Goal: Task Accomplishment & Management: Use online tool/utility

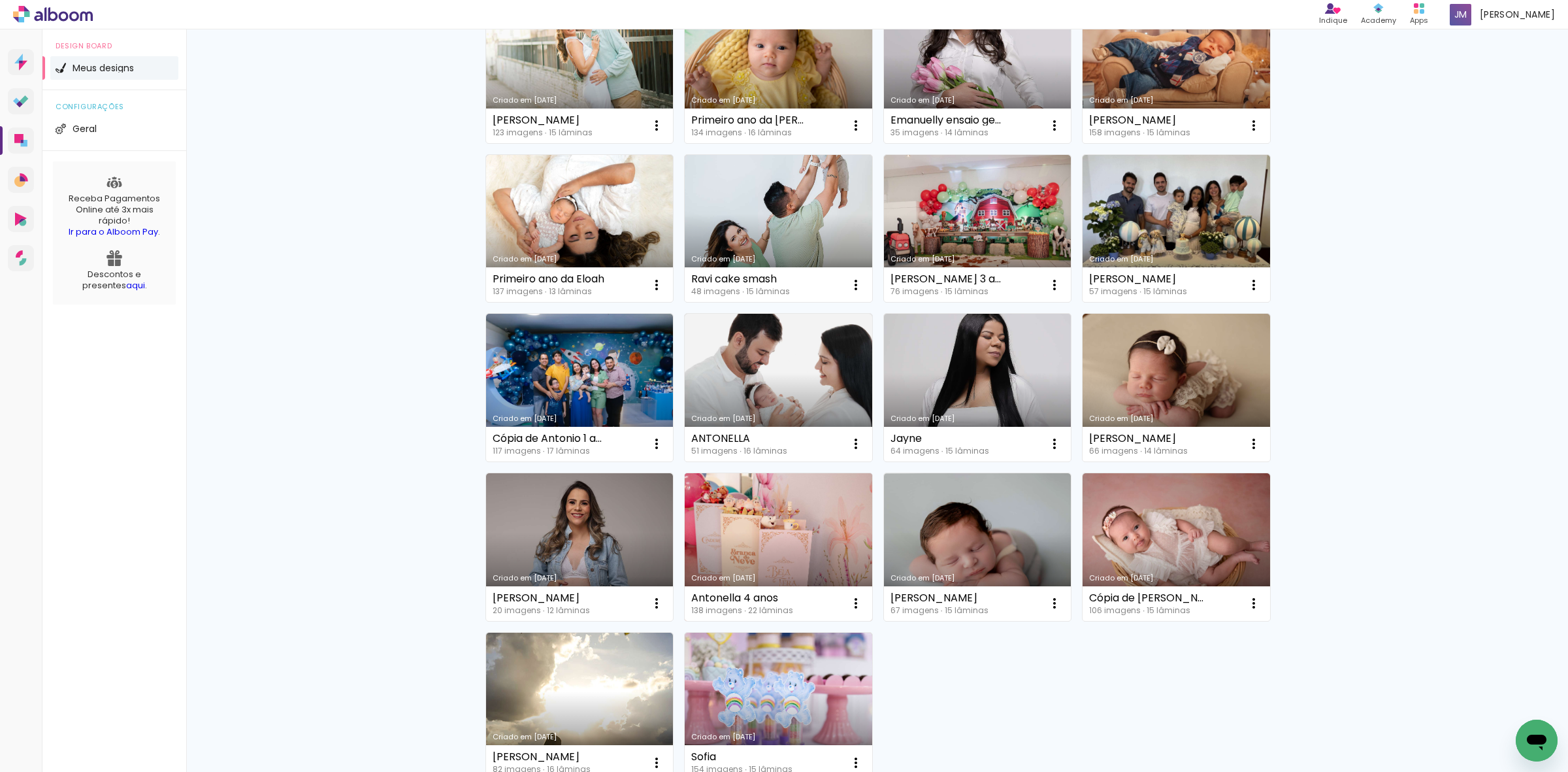
scroll to position [646, 0]
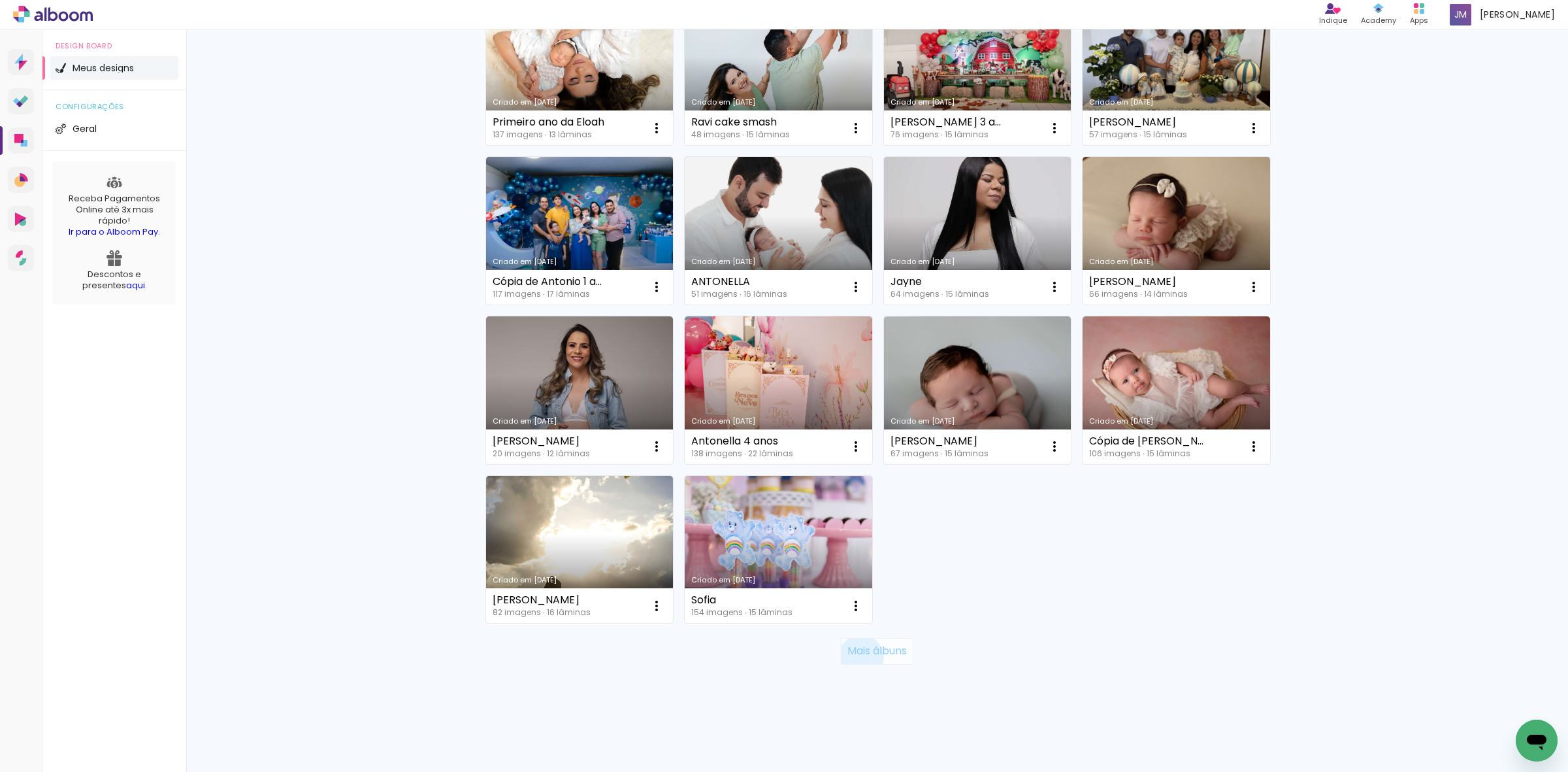
click at [854, 658] on paper-button "Mais álbuns" at bounding box center [877, 651] width 72 height 26
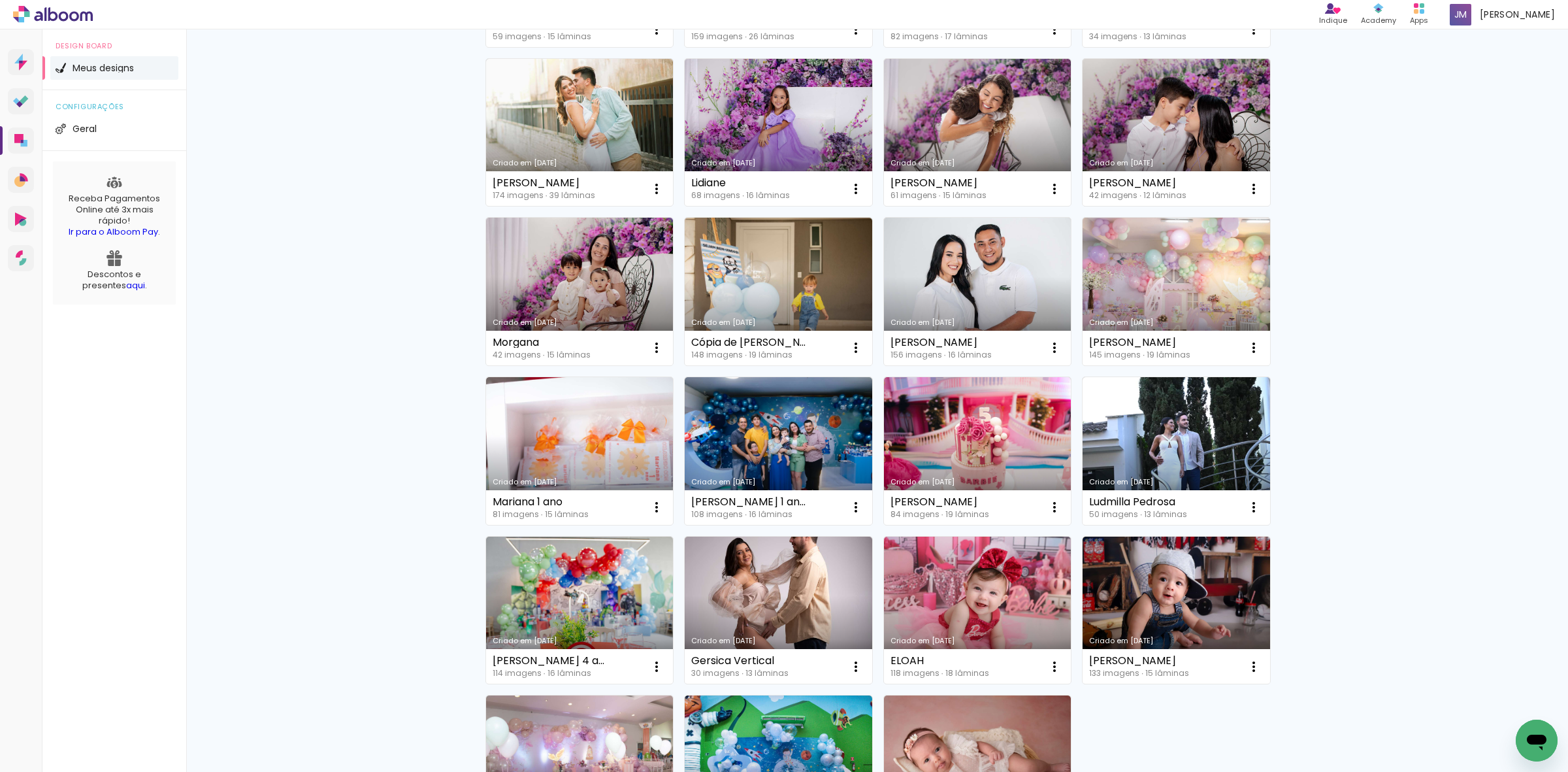
scroll to position [973, 0]
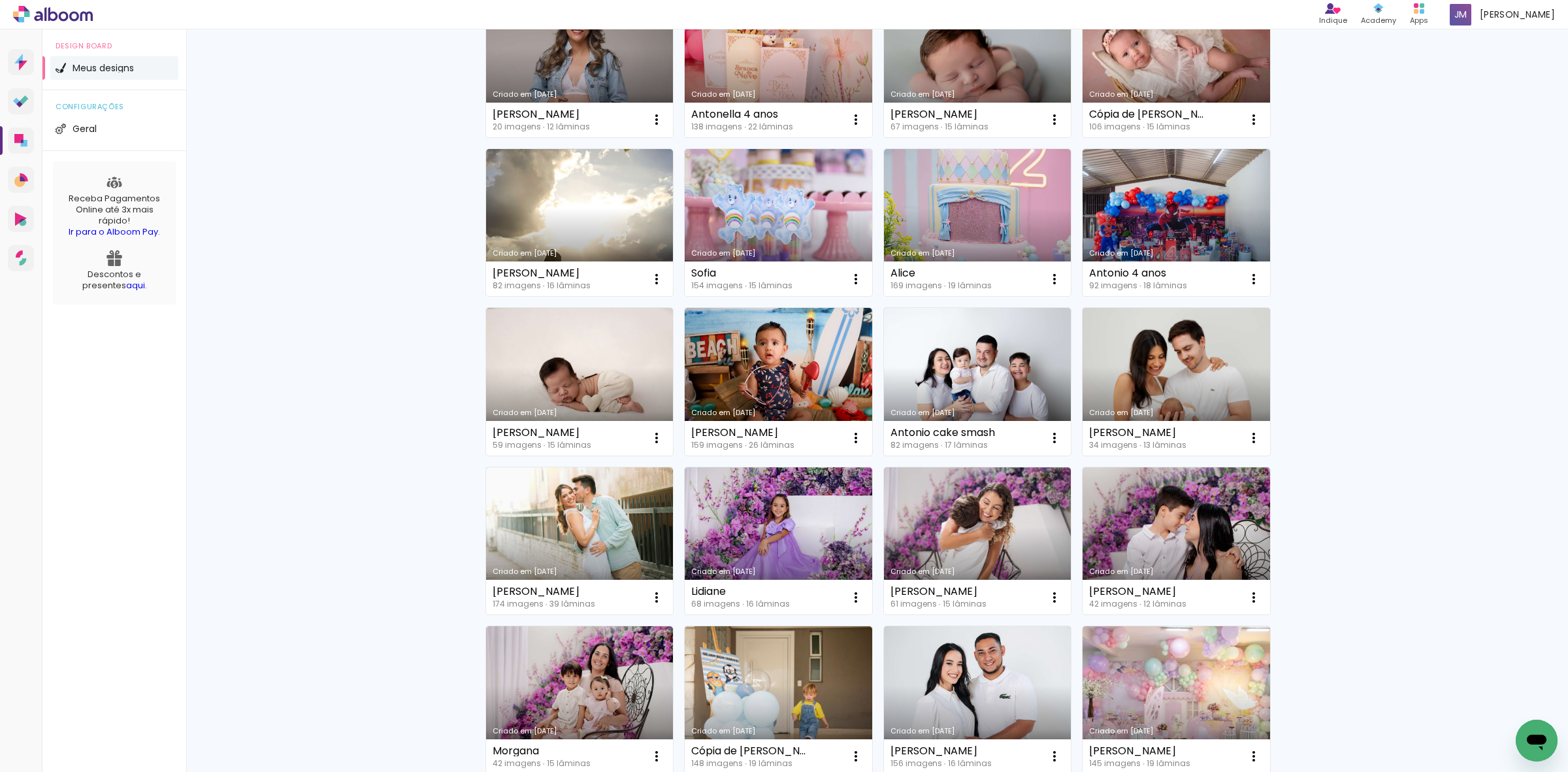
click at [779, 399] on link "Criado em [DATE]" at bounding box center [779, 382] width 187 height 148
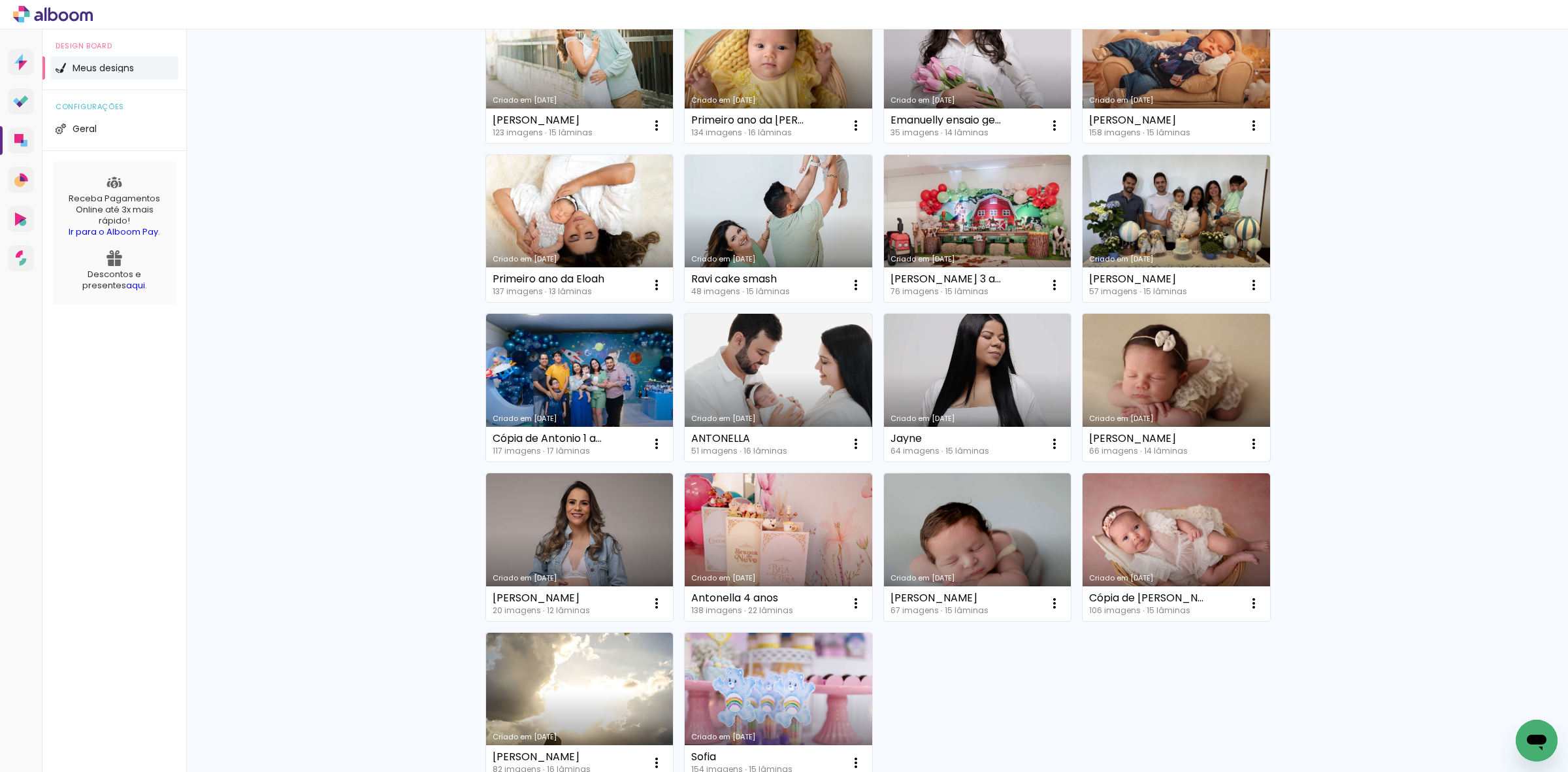
scroll to position [646, 0]
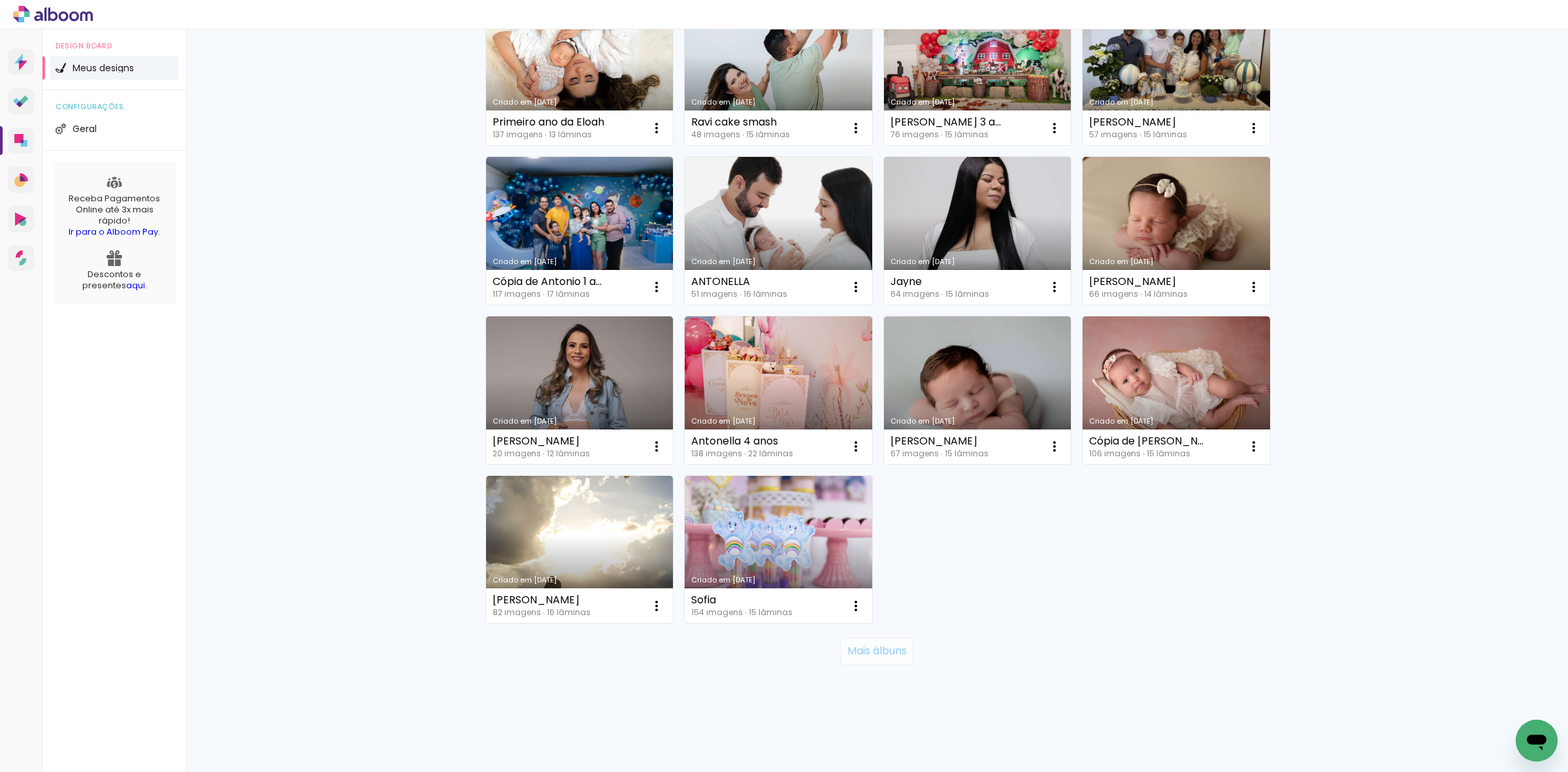
click at [0, 0] on slot "Mais álbuns" at bounding box center [0, 0] width 0 height 0
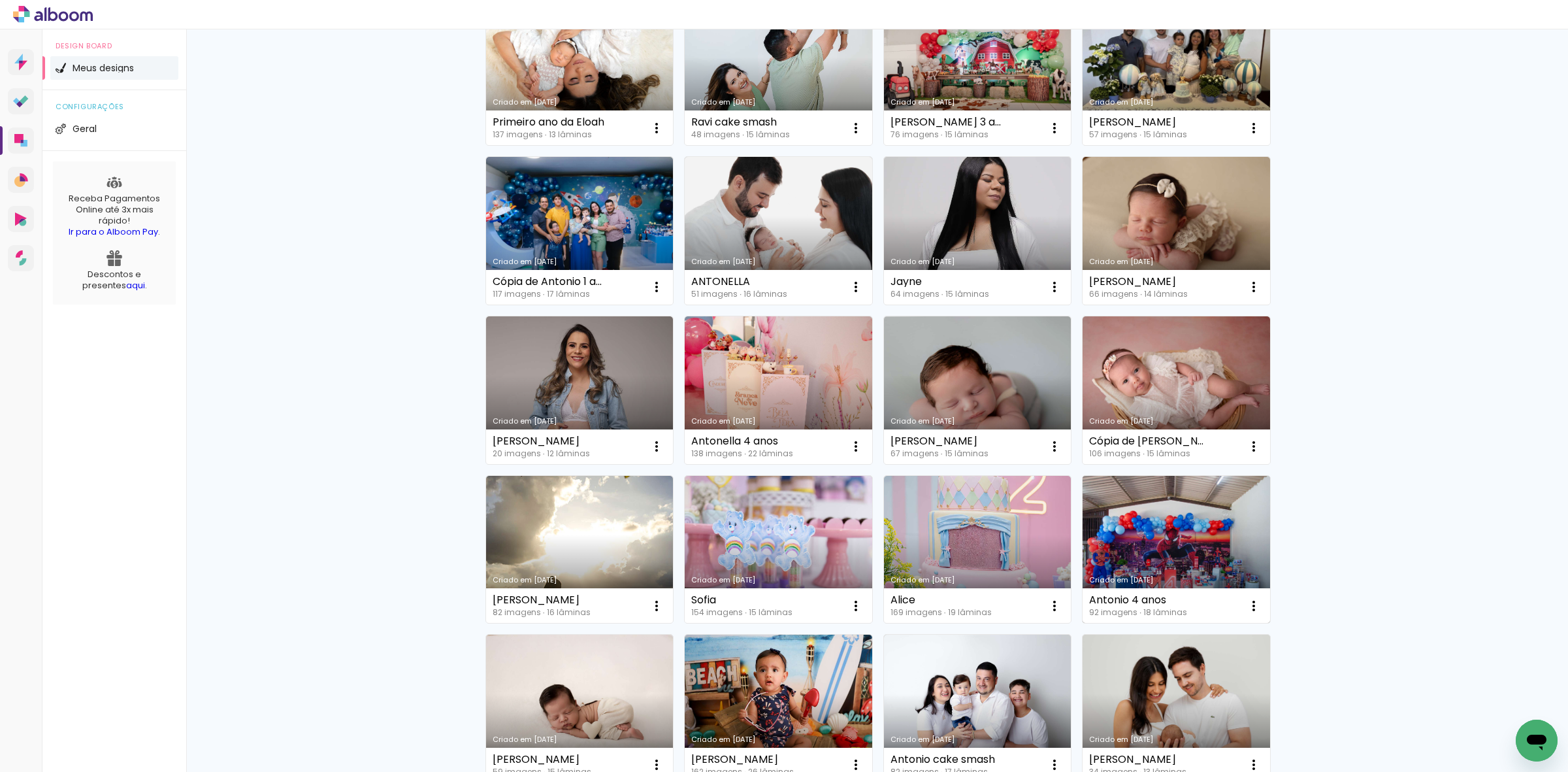
scroll to position [401, 0]
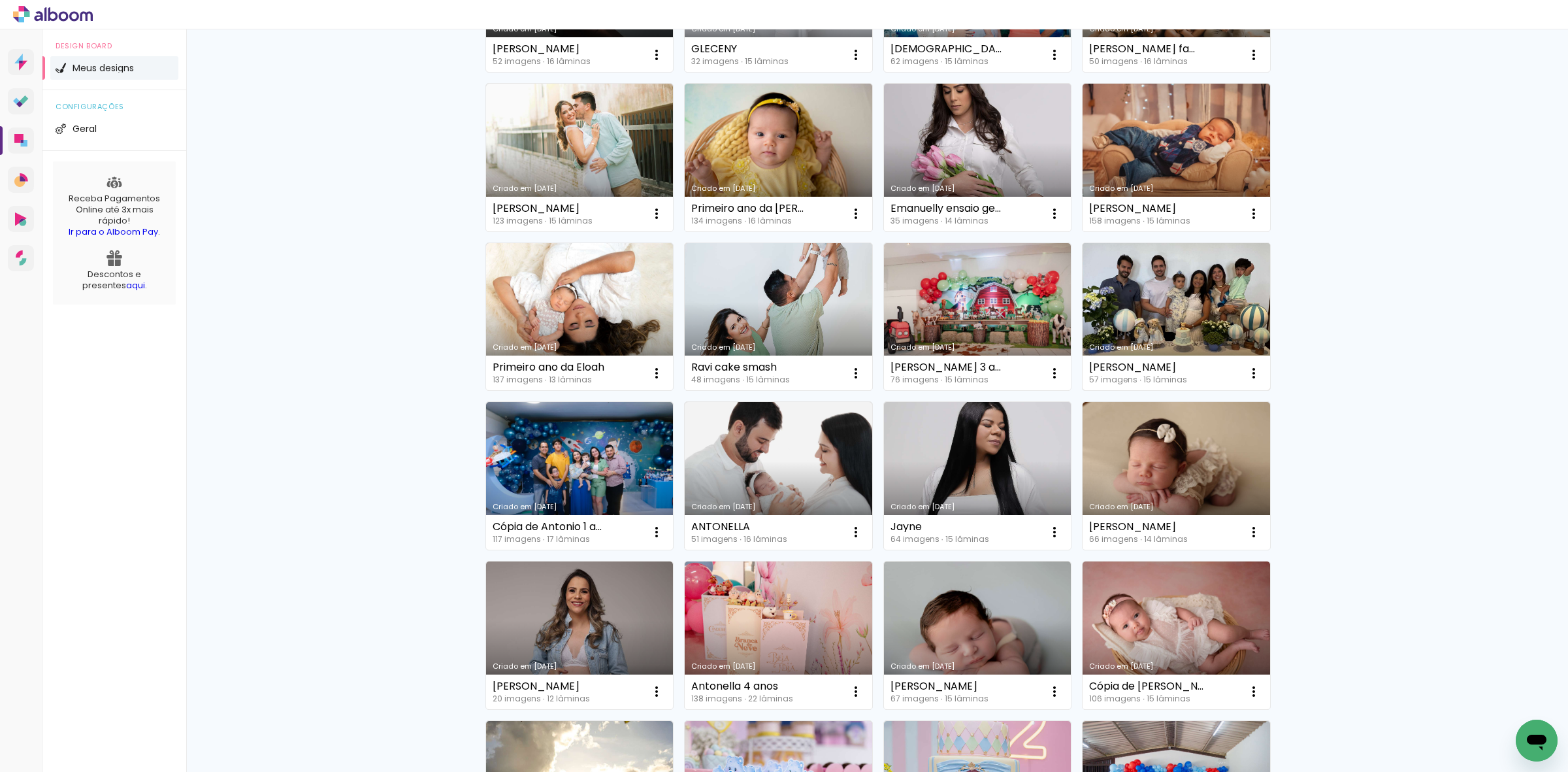
click at [1143, 350] on div "Criado em [DATE]" at bounding box center [1176, 347] width 175 height 7
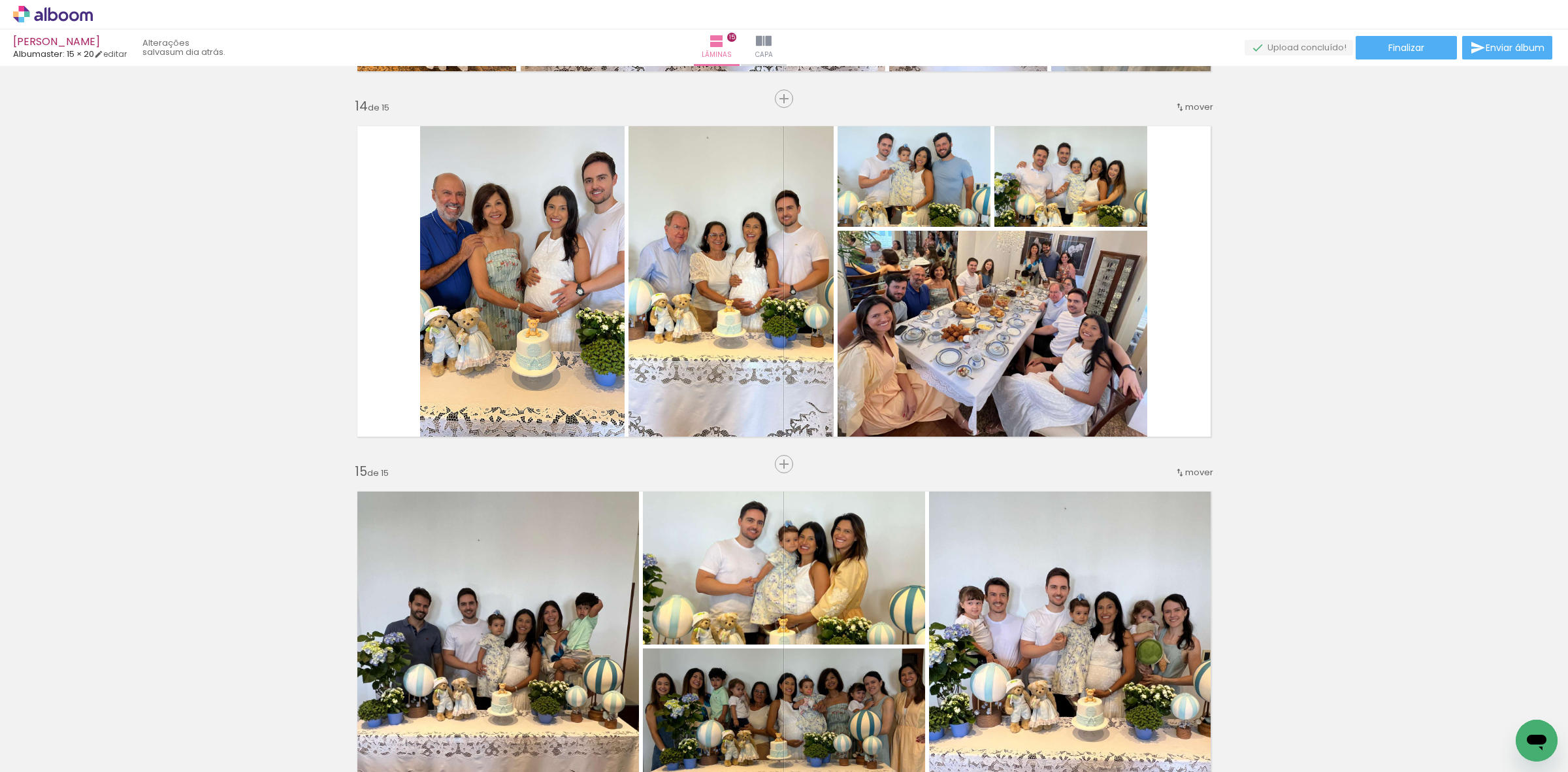
scroll to position [5271, 0]
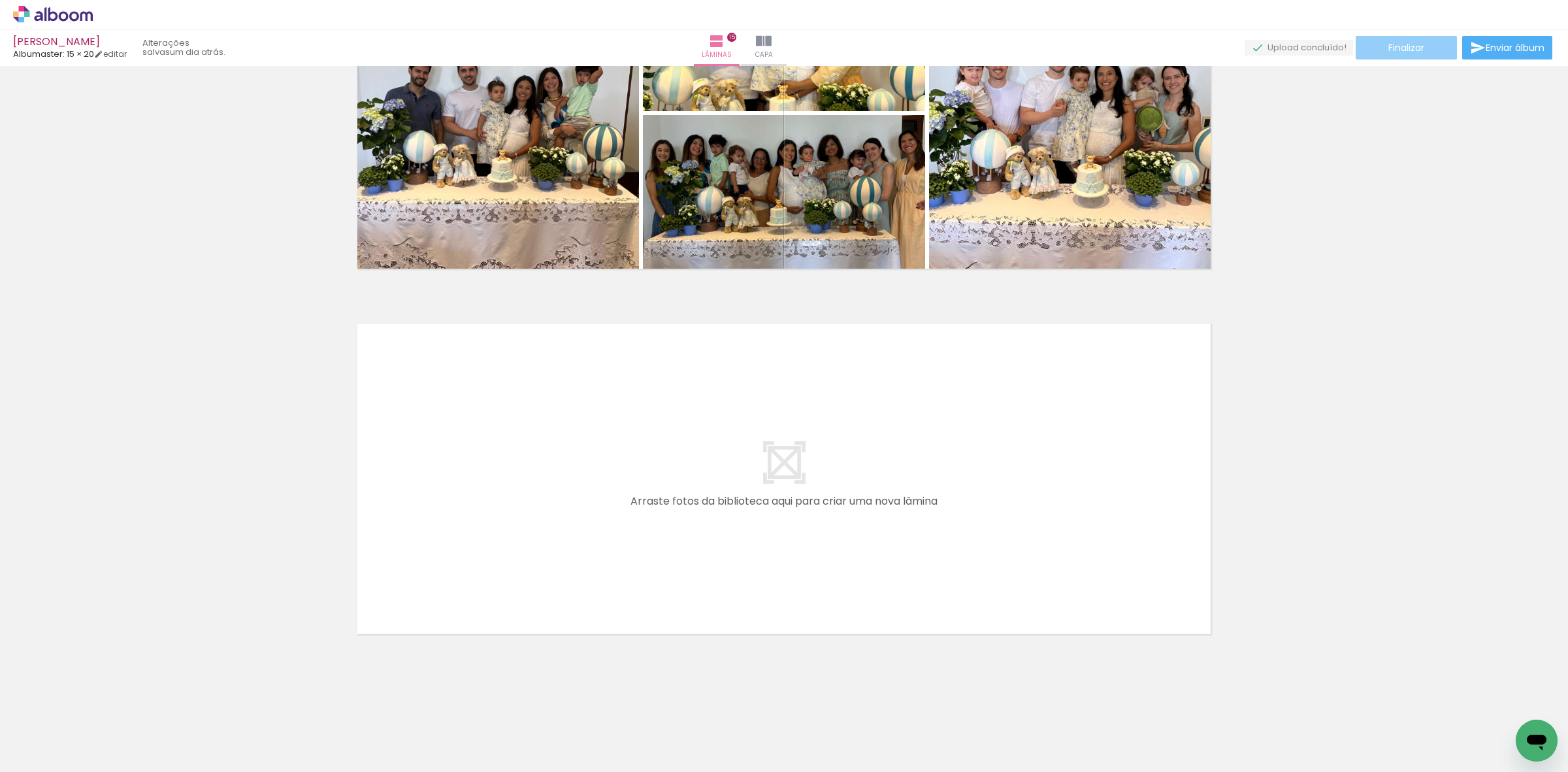
click at [1388, 49] on span "Finalizar" at bounding box center [1406, 47] width 36 height 9
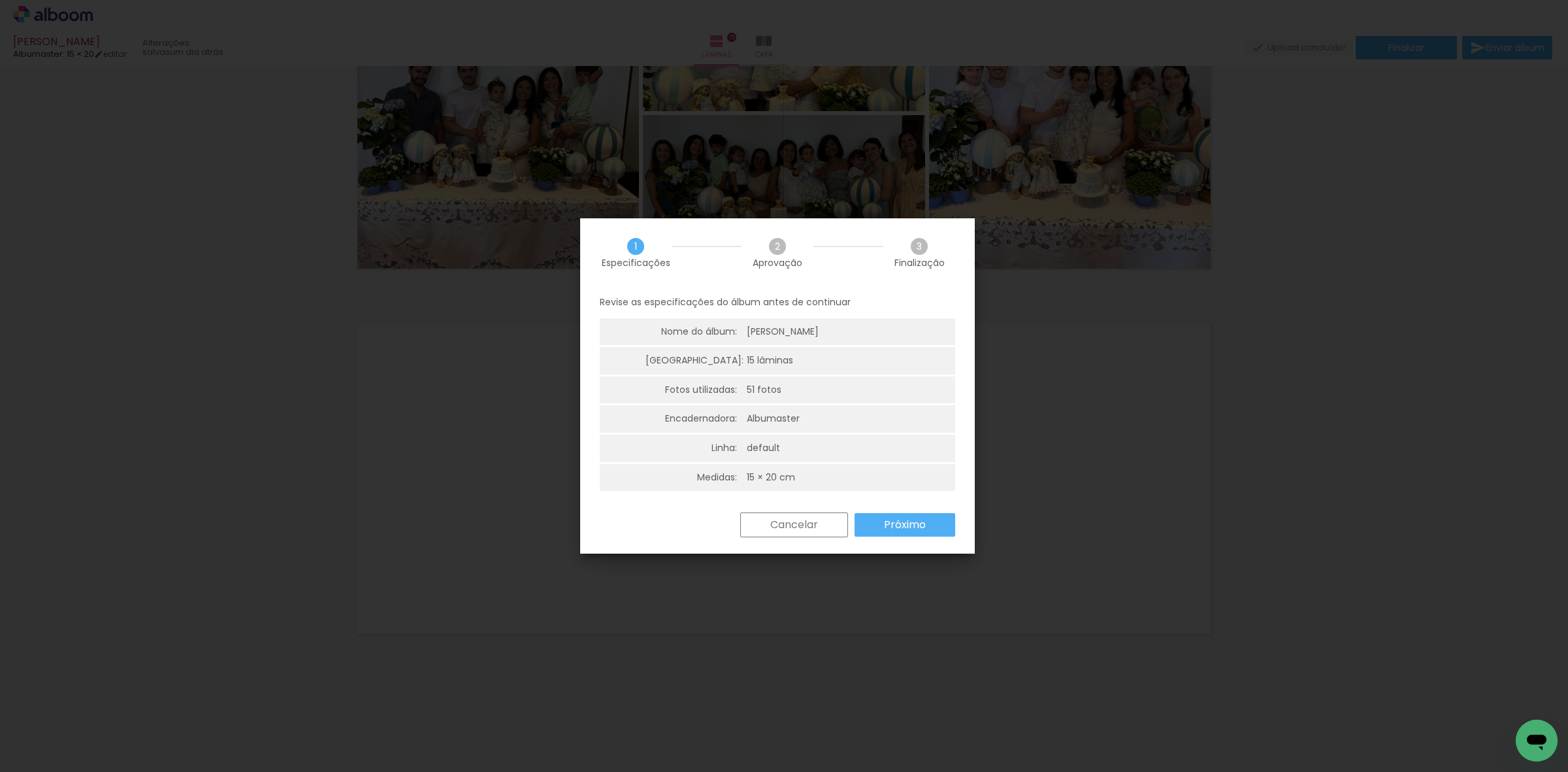
click at [0, 0] on slot "Próximo" at bounding box center [0, 0] width 0 height 0
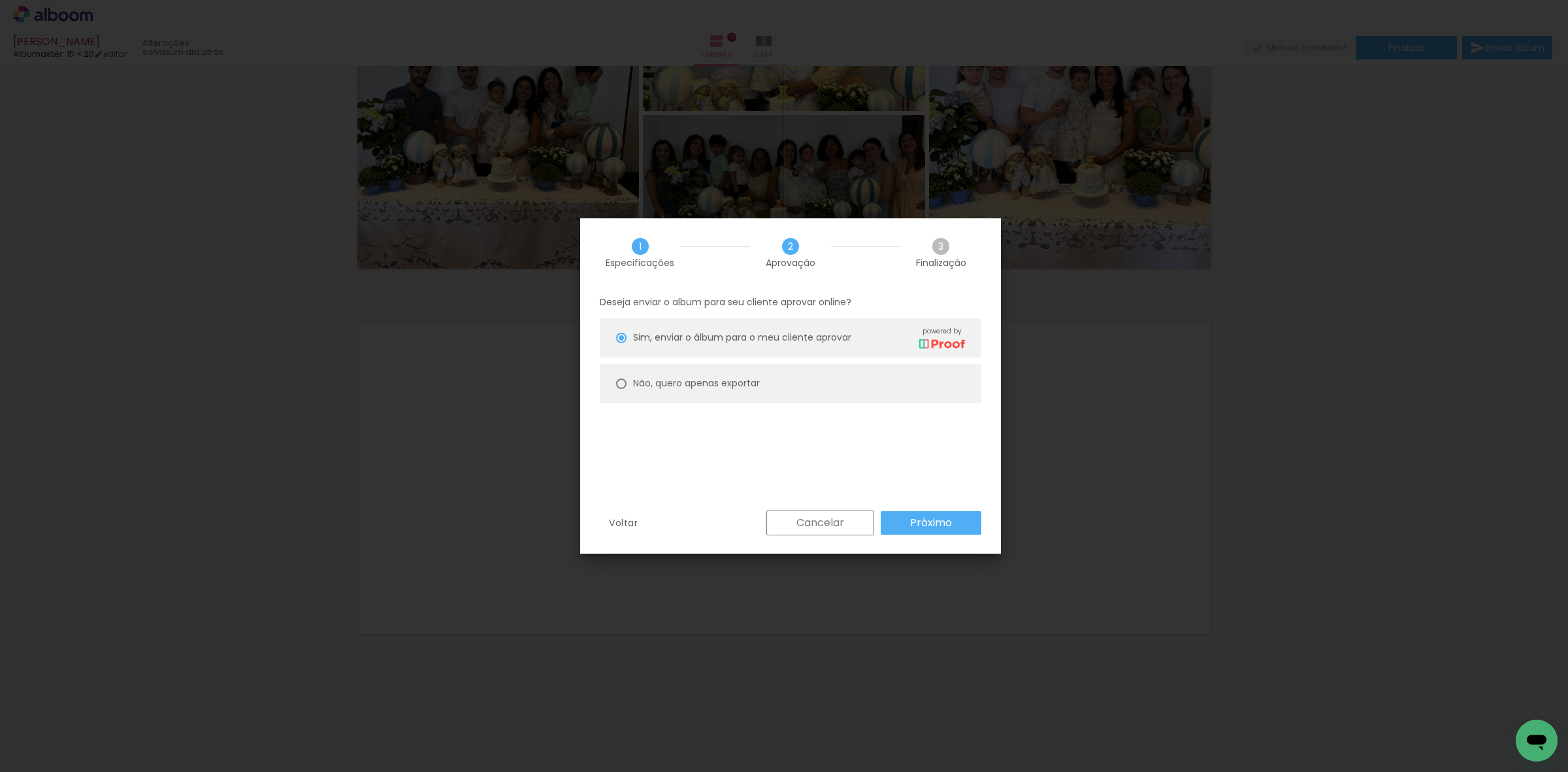
click at [900, 524] on paper-button "Próximo" at bounding box center [931, 522] width 101 height 23
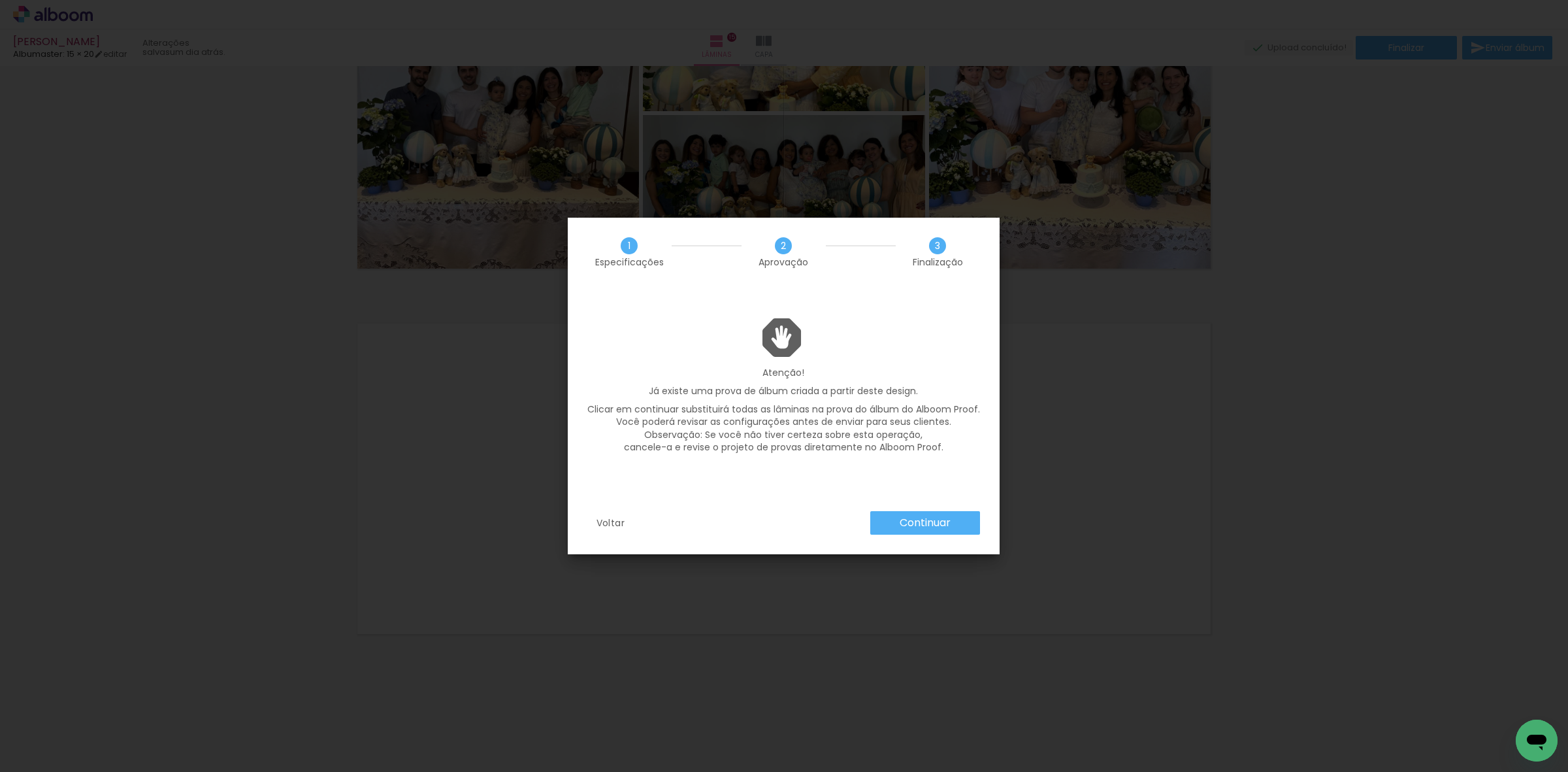
click at [0, 0] on slot "Continuar" at bounding box center [0, 0] width 0 height 0
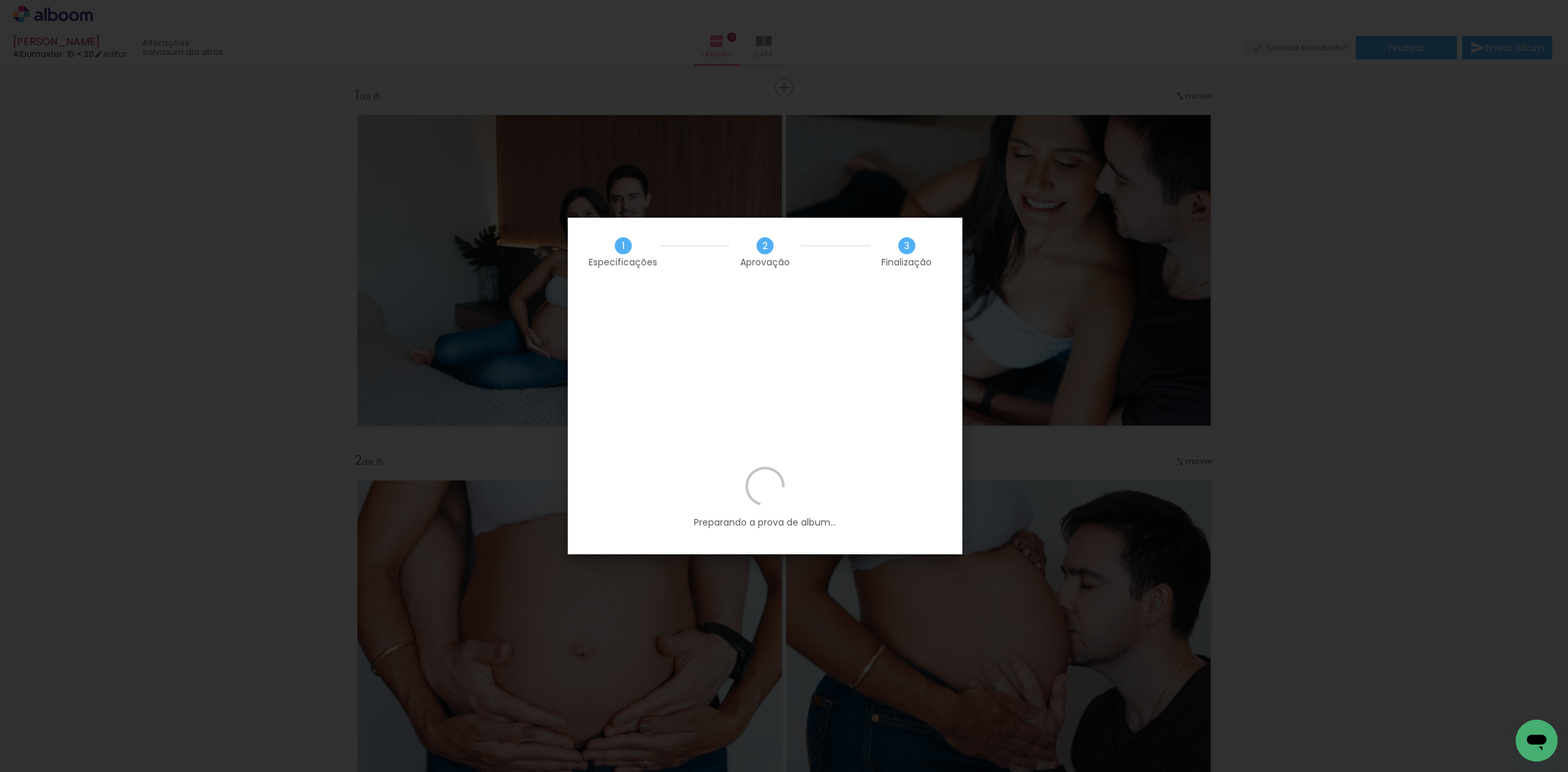
scroll to position [5271, 0]
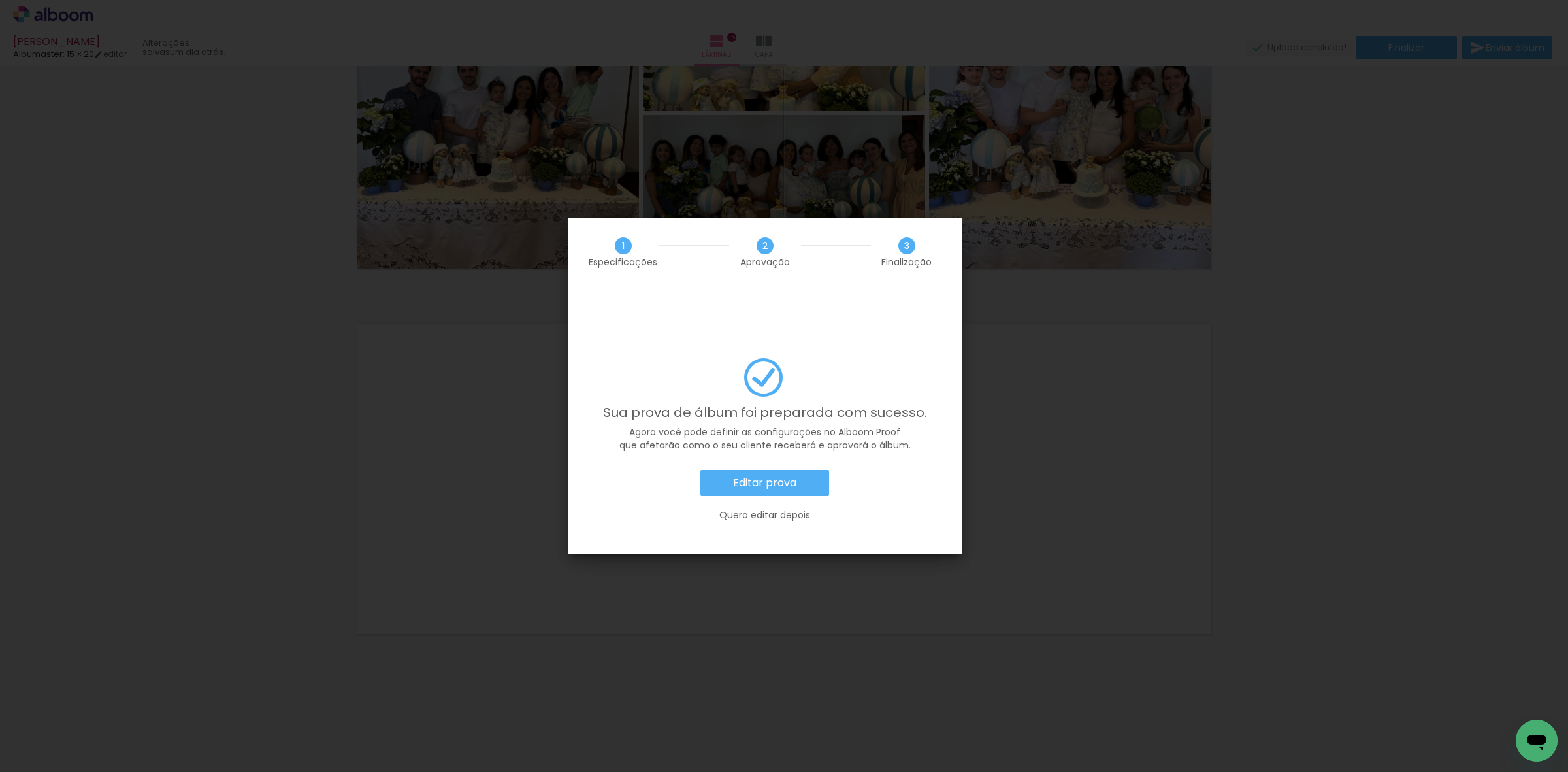
click at [0, 0] on slot "Editar prova" at bounding box center [0, 0] width 0 height 0
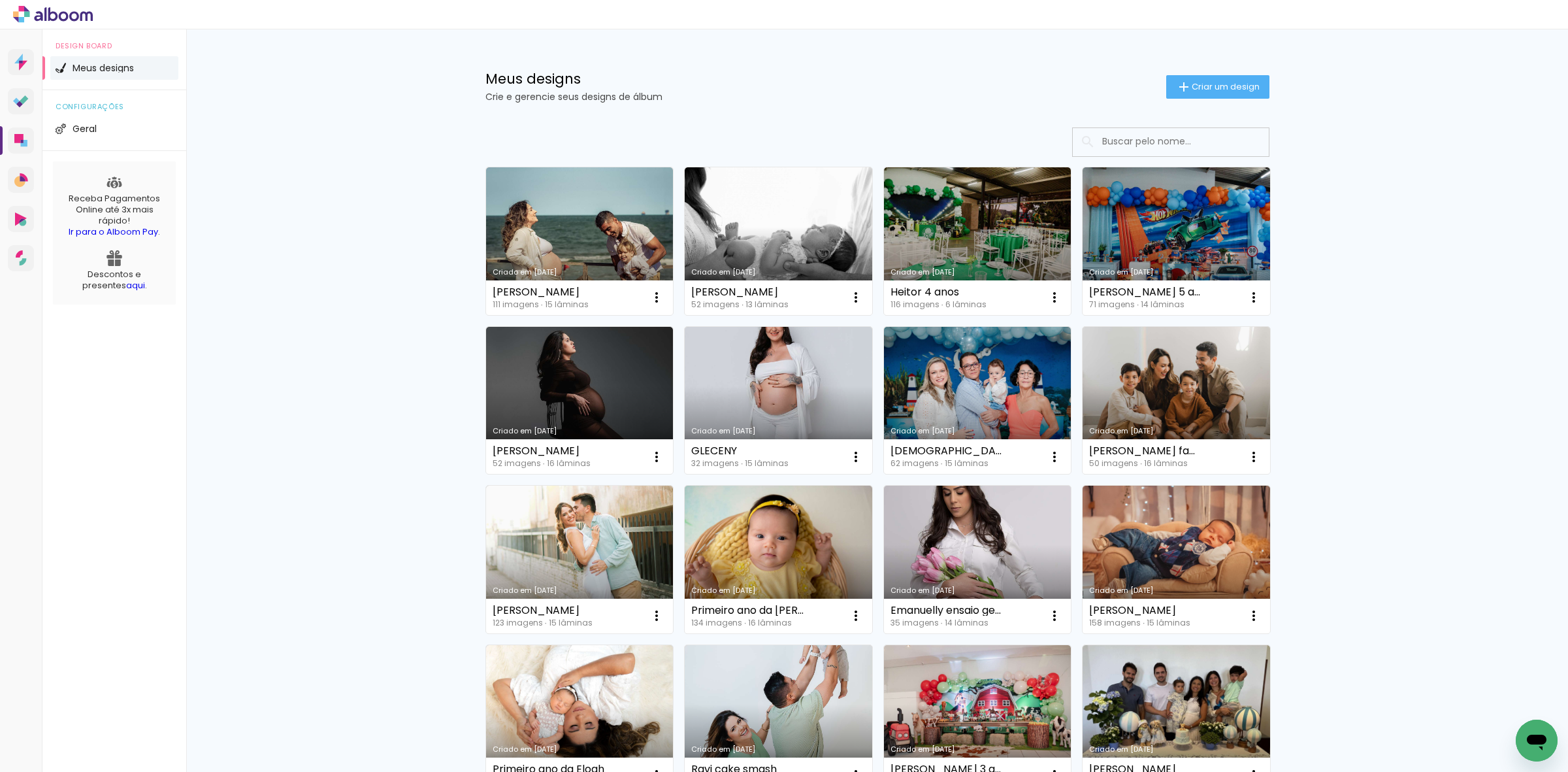
scroll to position [572, 0]
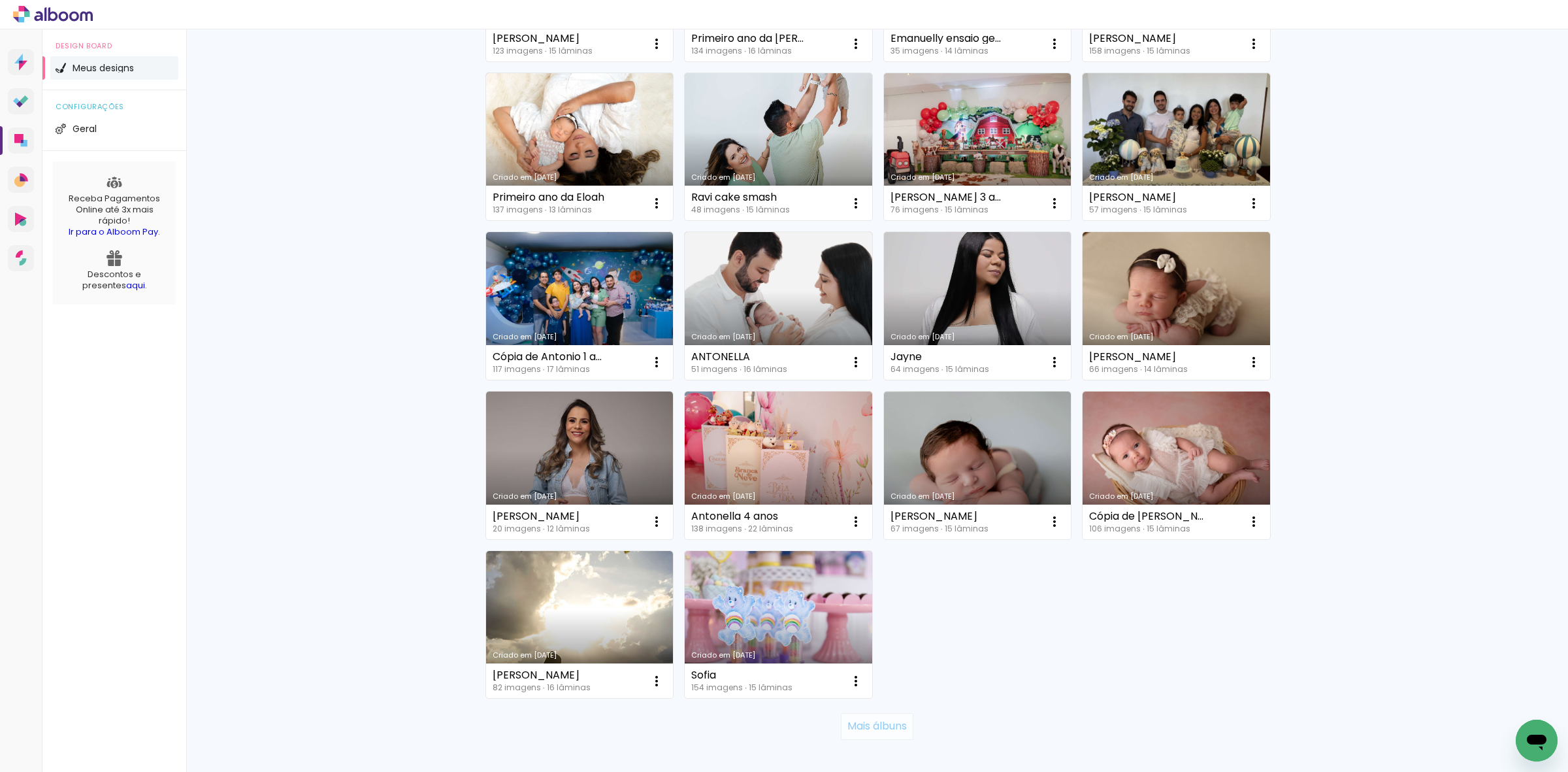
click at [0, 0] on slot "Mais álbuns" at bounding box center [0, 0] width 0 height 0
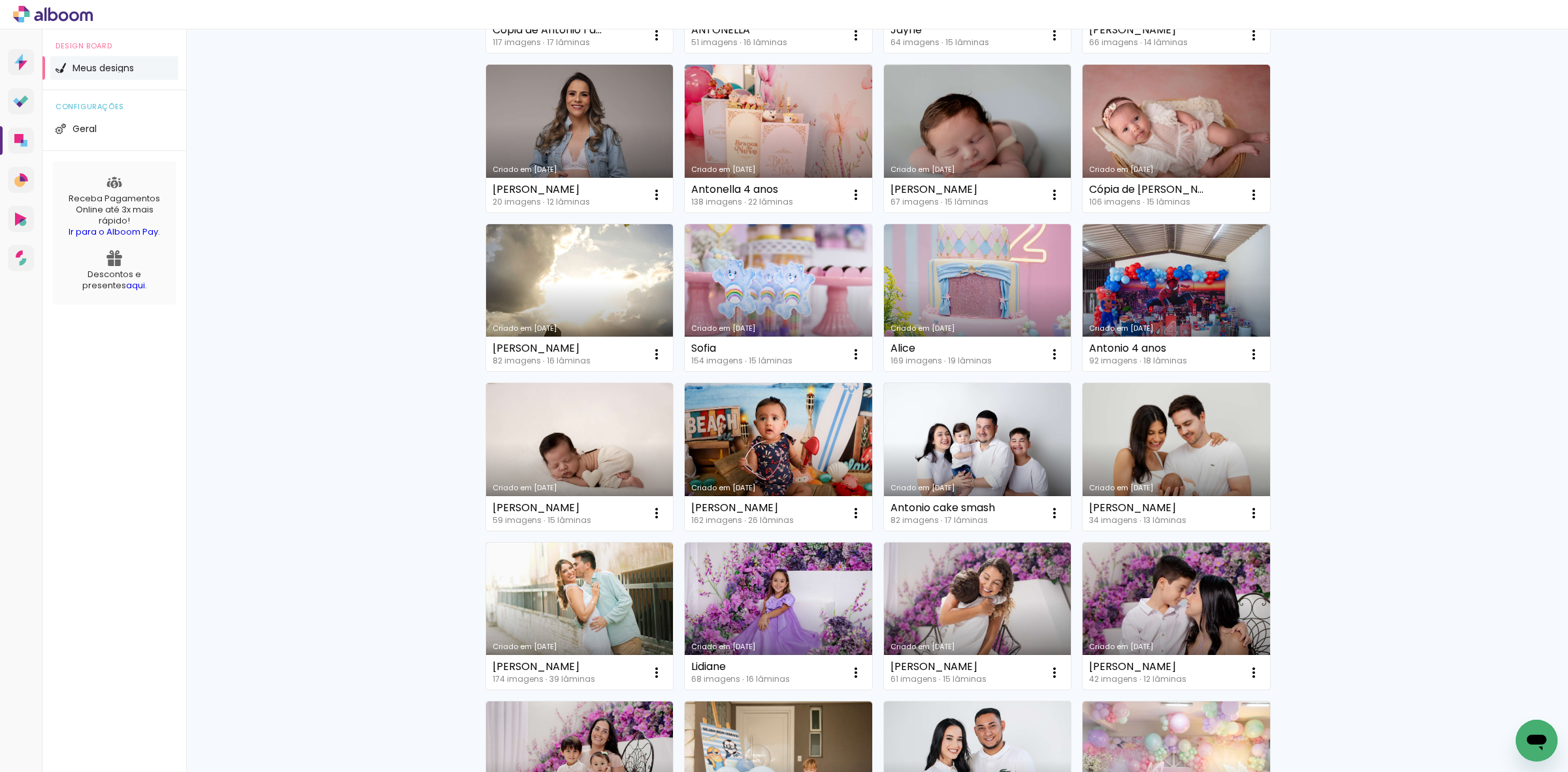
scroll to position [1143, 0]
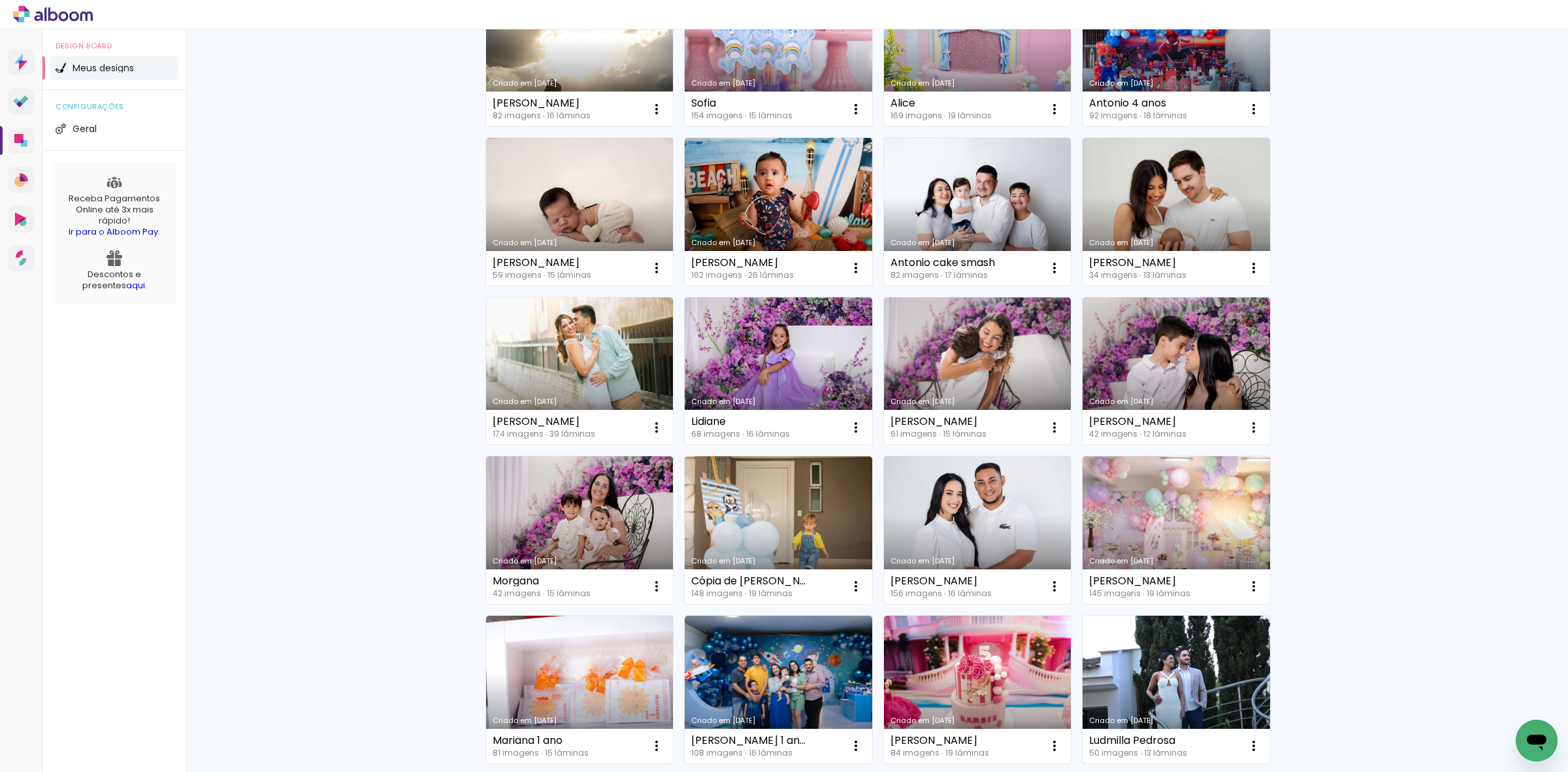
click at [1155, 652] on link "Criado em [DATE]" at bounding box center [1176, 689] width 187 height 148
